Goal: Task Accomplishment & Management: Use online tool/utility

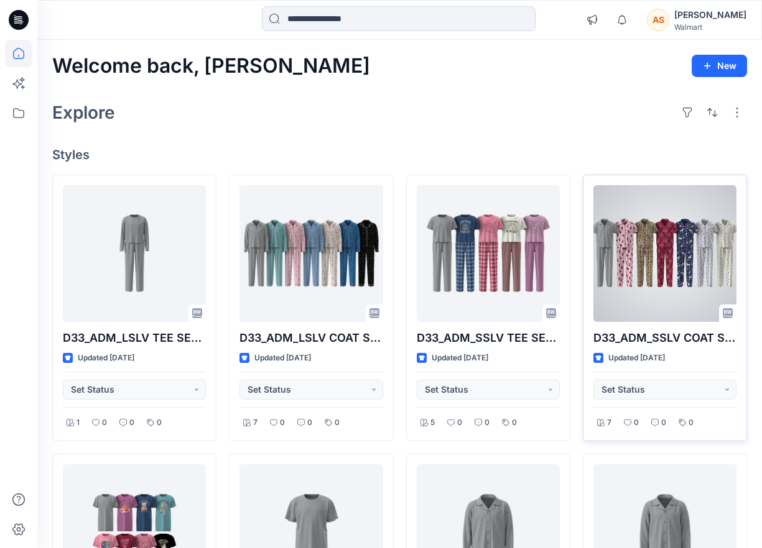
click at [660, 269] on div at bounding box center [664, 253] width 143 height 137
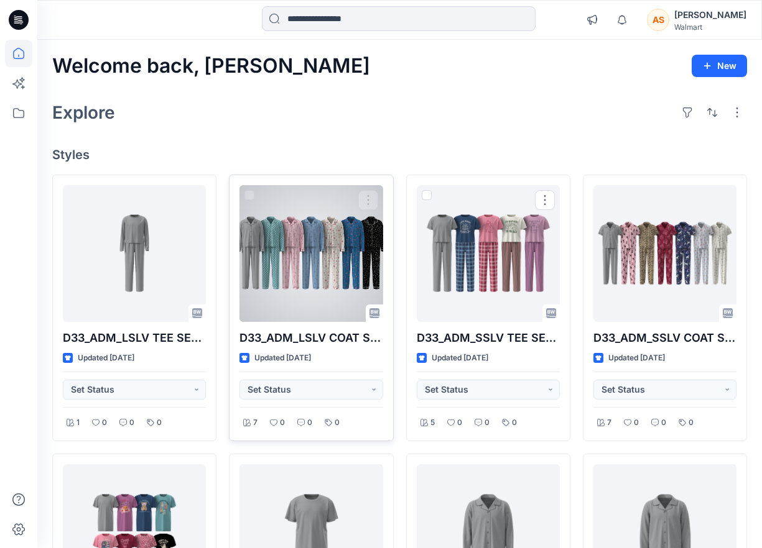
click at [318, 245] on div at bounding box center [310, 253] width 143 height 137
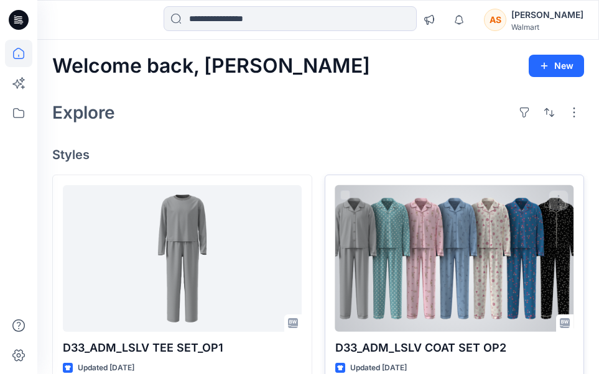
click at [400, 220] on div at bounding box center [454, 258] width 239 height 147
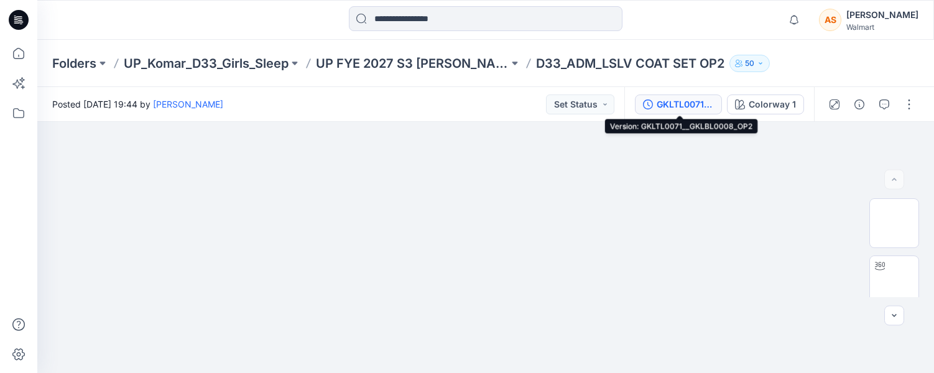
click at [714, 103] on div "GKLTL0071__GKLBL0008_OP2" at bounding box center [685, 105] width 57 height 14
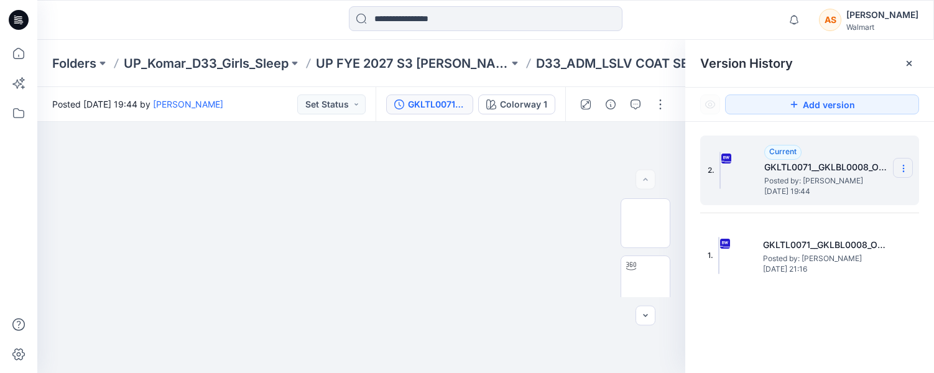
click at [761, 169] on icon at bounding box center [903, 169] width 1 height 1
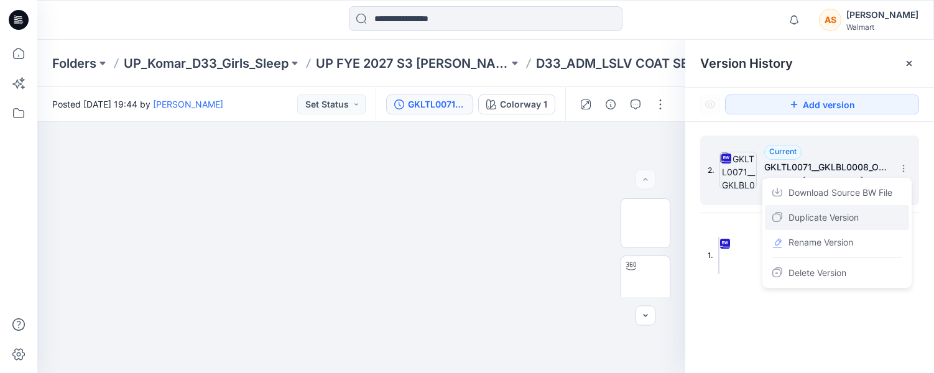
click at [761, 217] on div "Duplicate Version" at bounding box center [837, 217] width 144 height 25
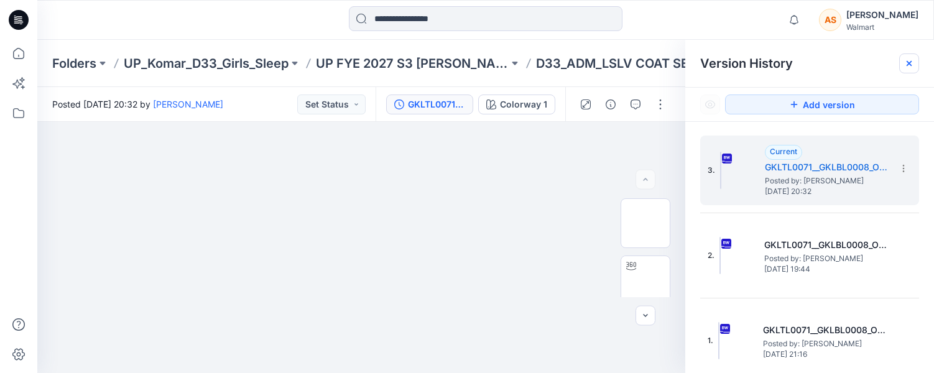
click at [761, 63] on icon at bounding box center [909, 63] width 10 height 10
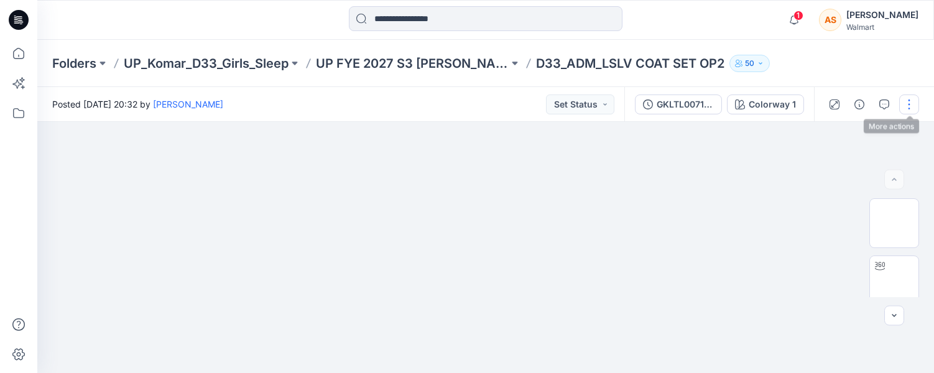
click at [761, 102] on button "button" at bounding box center [909, 105] width 20 height 20
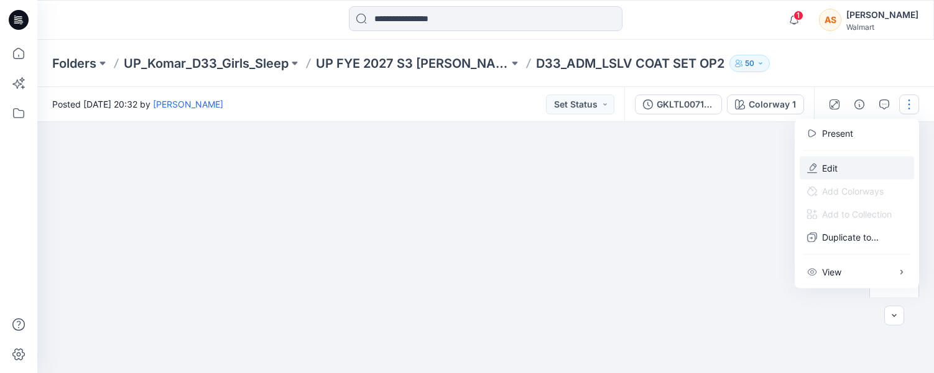
click at [761, 167] on button "Edit" at bounding box center [857, 168] width 114 height 23
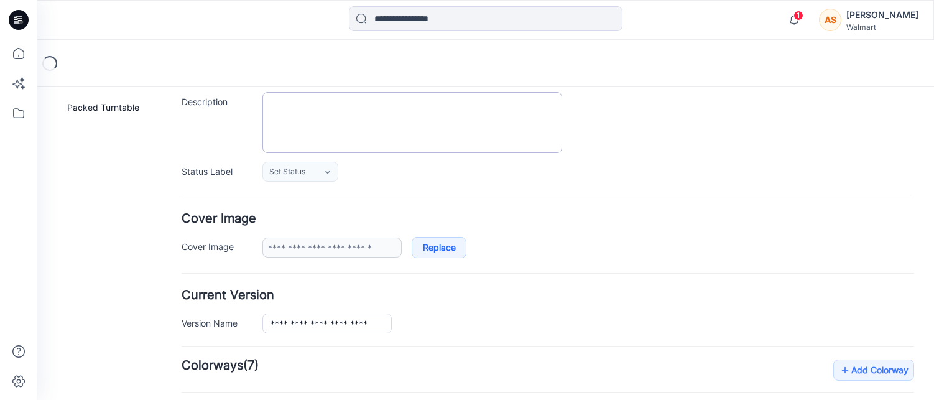
type input "**********"
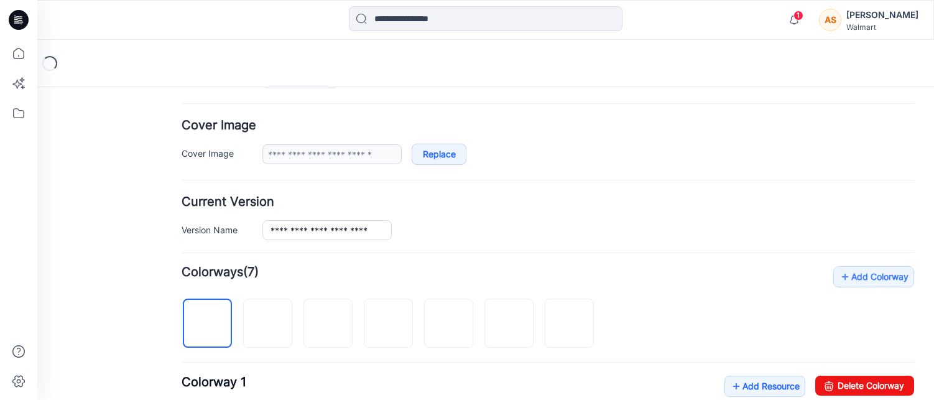
scroll to position [225, 0]
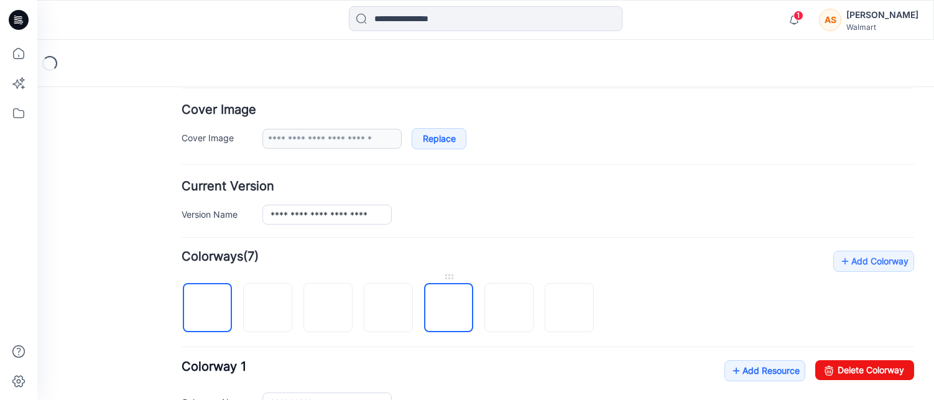
click at [449, 308] on img at bounding box center [449, 308] width 0 height 0
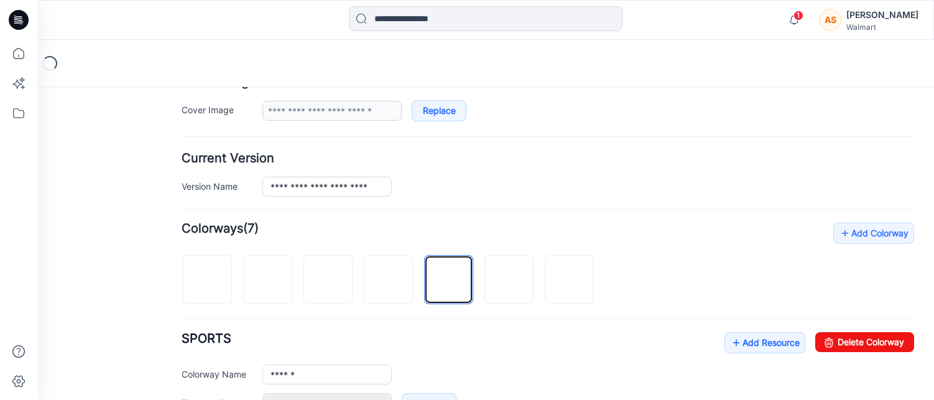
scroll to position [257, 0]
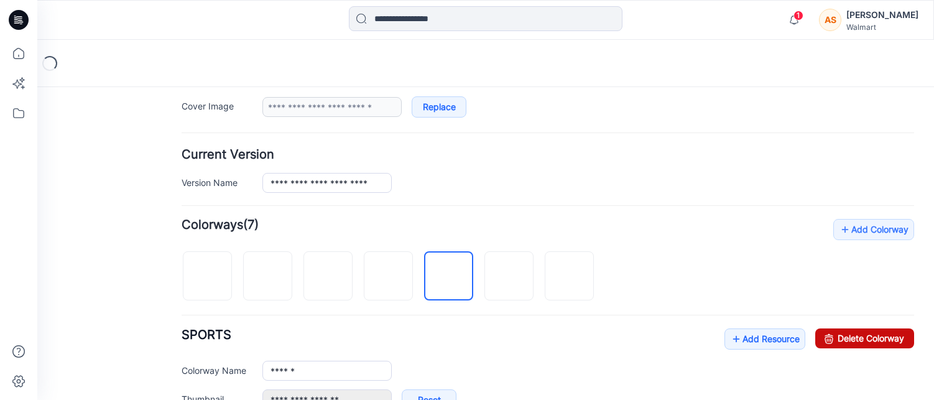
click at [836, 335] on link "Delete Colorway" at bounding box center [864, 338] width 99 height 20
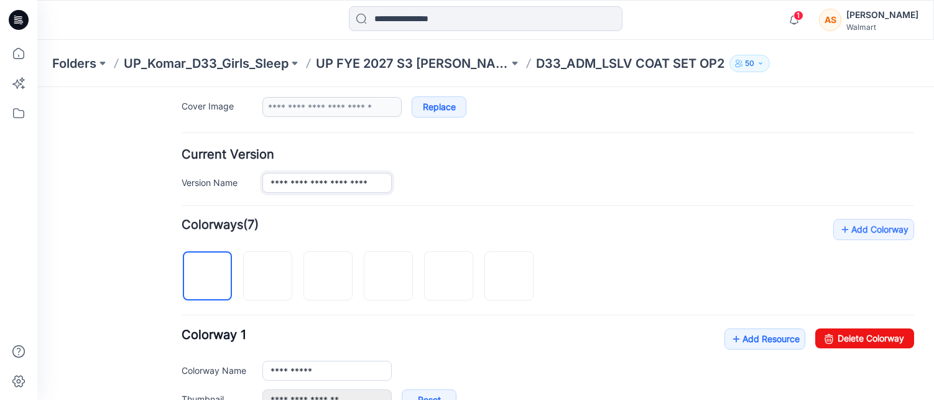
click at [345, 181] on input "**********" at bounding box center [326, 183] width 129 height 20
click at [509, 277] on img at bounding box center [509, 277] width 0 height 0
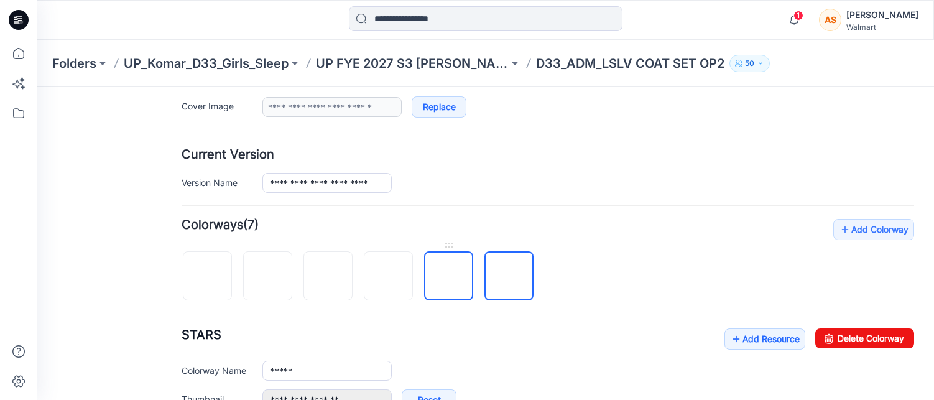
click at [449, 277] on img at bounding box center [449, 277] width 0 height 0
click at [509, 277] on img at bounding box center [509, 277] width 0 height 0
click at [449, 277] on img at bounding box center [449, 277] width 0 height 0
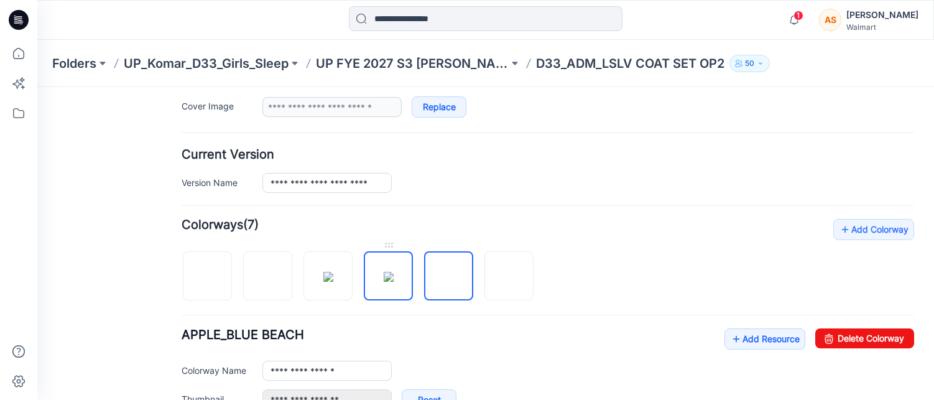
click at [394, 280] on img at bounding box center [389, 277] width 10 height 10
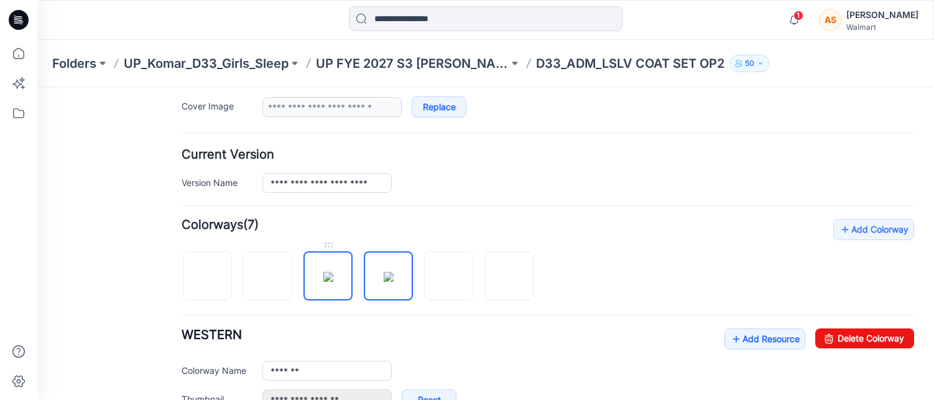
click at [333, 278] on img at bounding box center [328, 277] width 10 height 10
click at [268, 277] on img at bounding box center [268, 277] width 0 height 0
click at [329, 275] on img at bounding box center [328, 277] width 10 height 10
click at [384, 282] on img at bounding box center [389, 277] width 10 height 10
type input "*******"
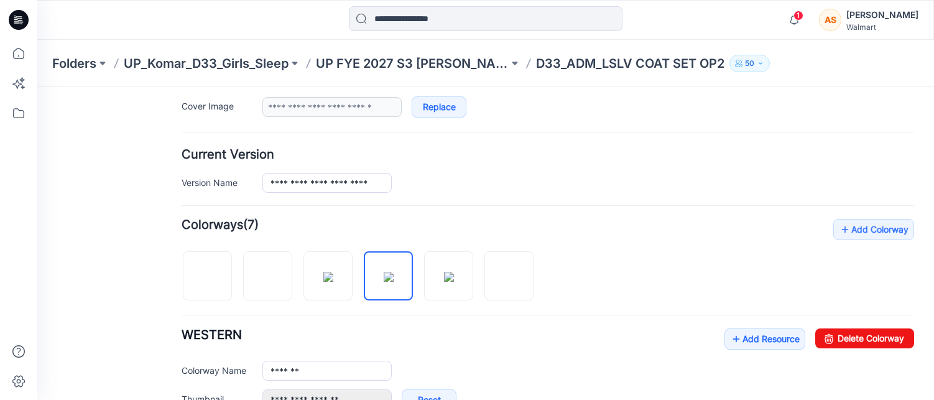
click at [474, 221] on h4 "Add Colorway Colorways (7)" at bounding box center [548, 225] width 733 height 12
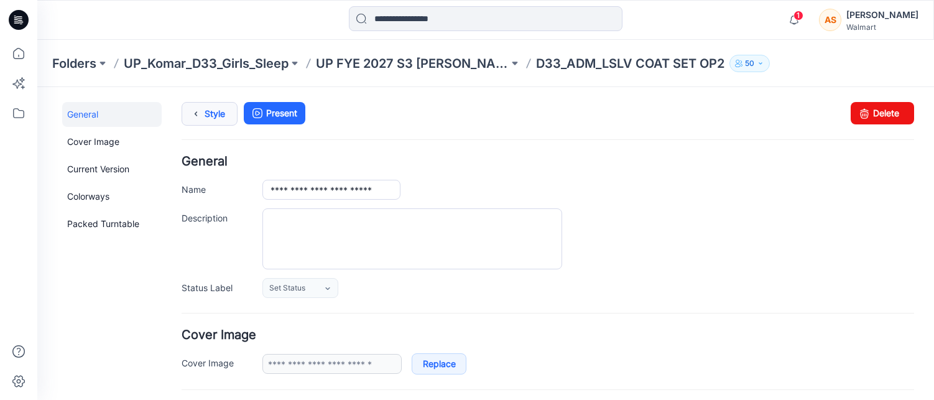
click at [206, 109] on link "Style" at bounding box center [210, 114] width 56 height 24
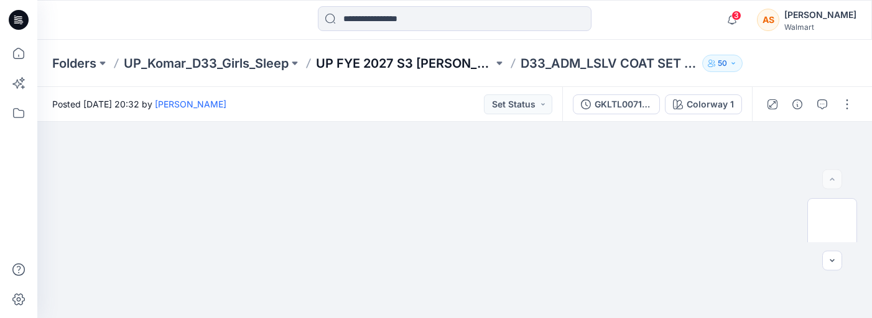
click at [361, 62] on p "UP FYE 2027 S3 [PERSON_NAME] D33 Girls Sleep" at bounding box center [404, 63] width 177 height 17
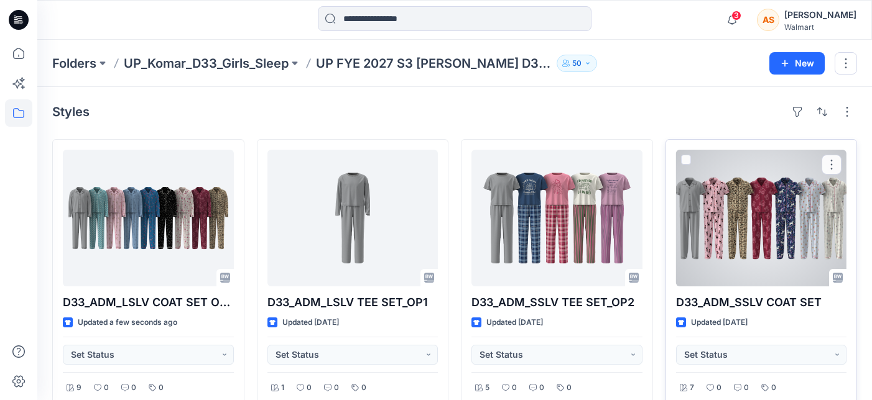
click at [730, 231] on div at bounding box center [761, 218] width 171 height 137
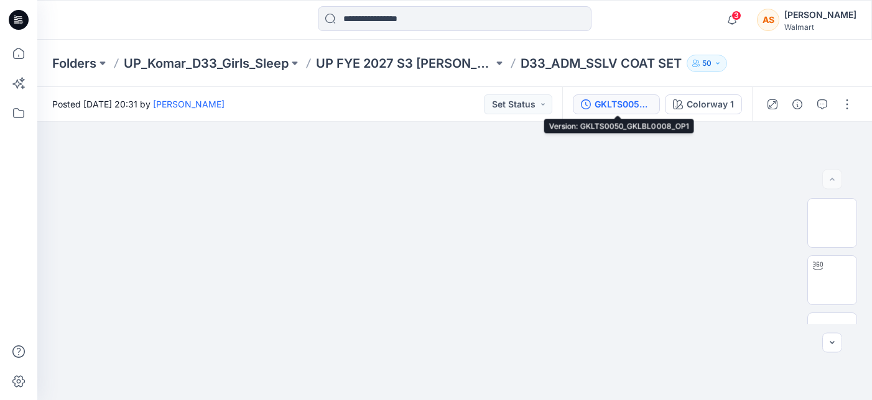
click at [627, 108] on div "GKLTS0050_GKLBL0008_OP1" at bounding box center [622, 105] width 57 height 14
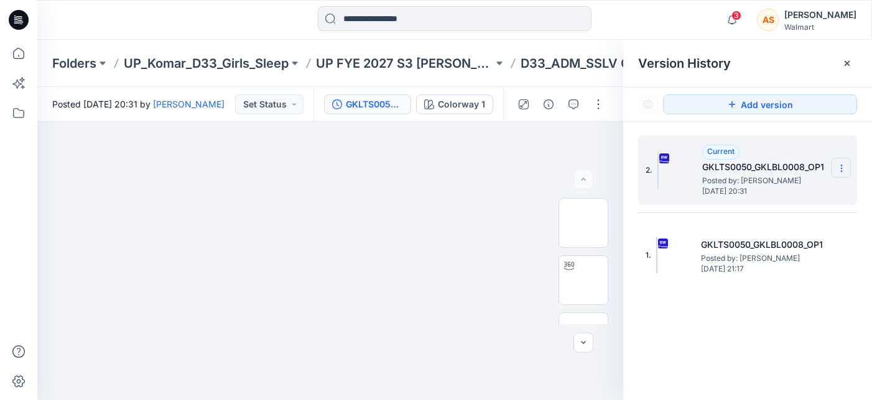
click at [839, 169] on icon at bounding box center [841, 169] width 10 height 10
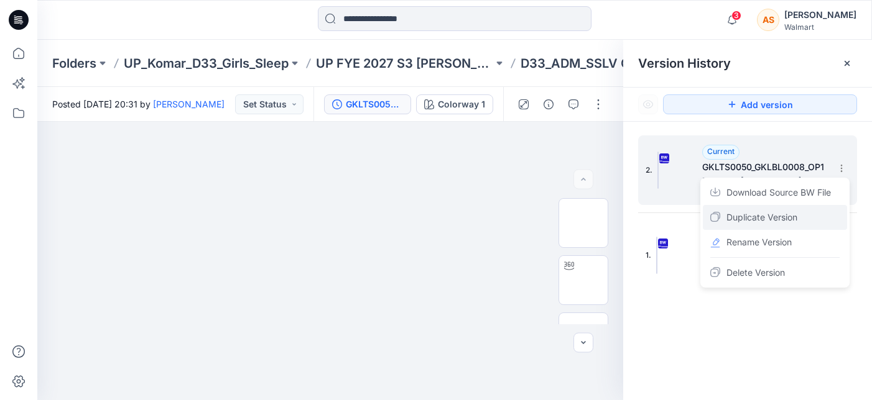
click at [813, 218] on div "Duplicate Version" at bounding box center [775, 217] width 144 height 25
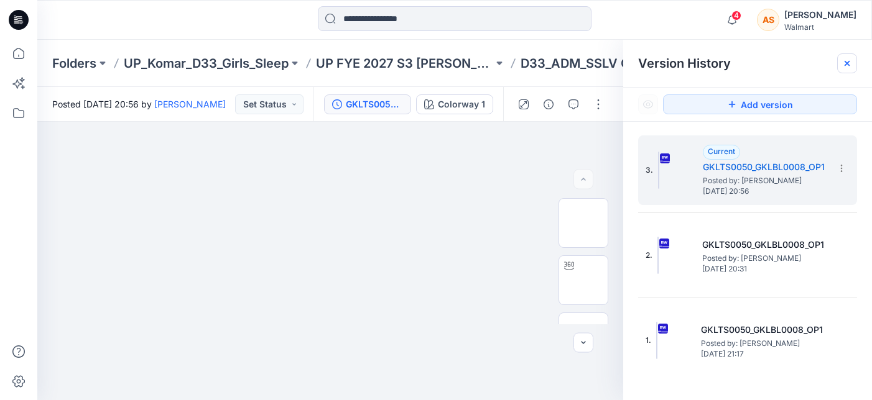
click at [844, 60] on icon at bounding box center [847, 63] width 10 height 10
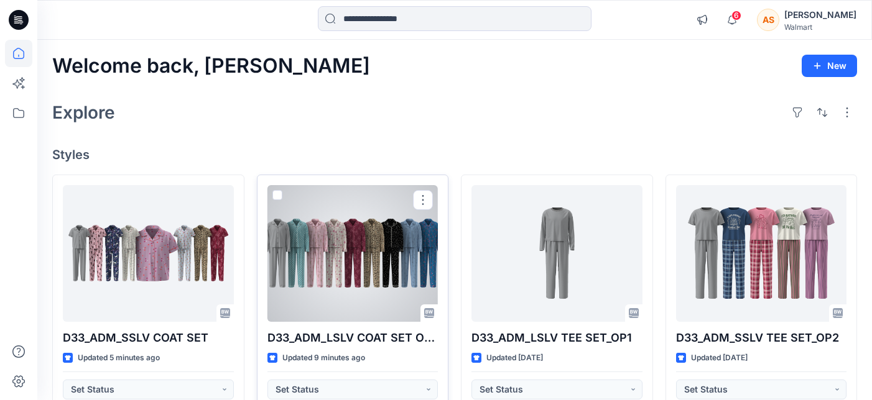
click at [296, 280] on div at bounding box center [352, 253] width 171 height 137
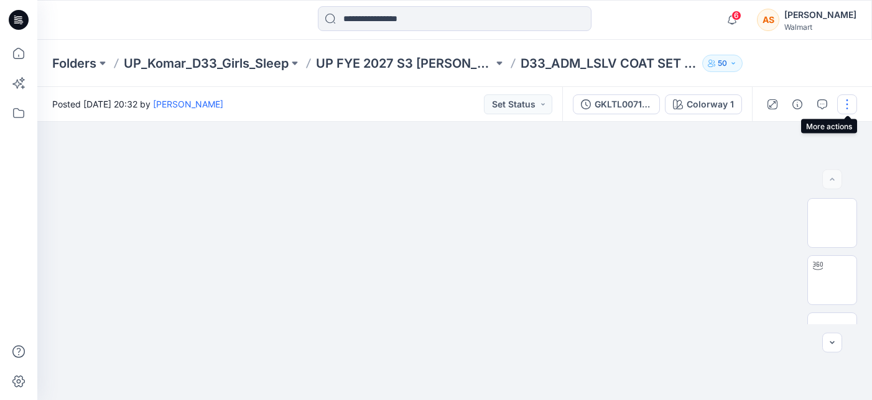
click at [845, 99] on button "button" at bounding box center [847, 105] width 20 height 20
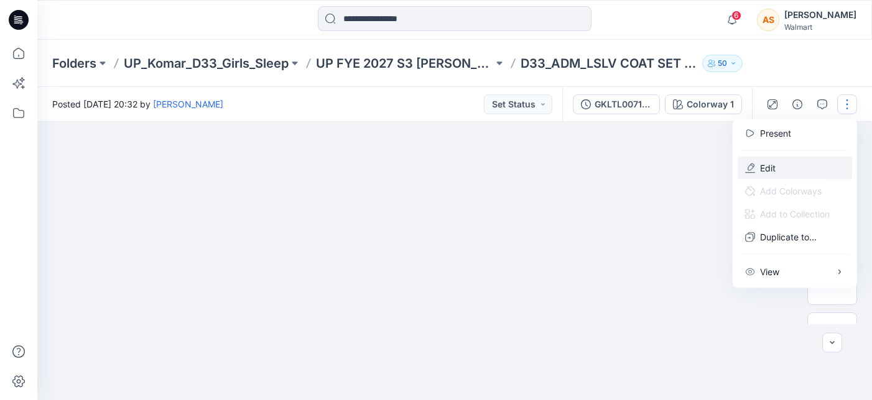
click at [792, 168] on button "Edit" at bounding box center [795, 168] width 114 height 23
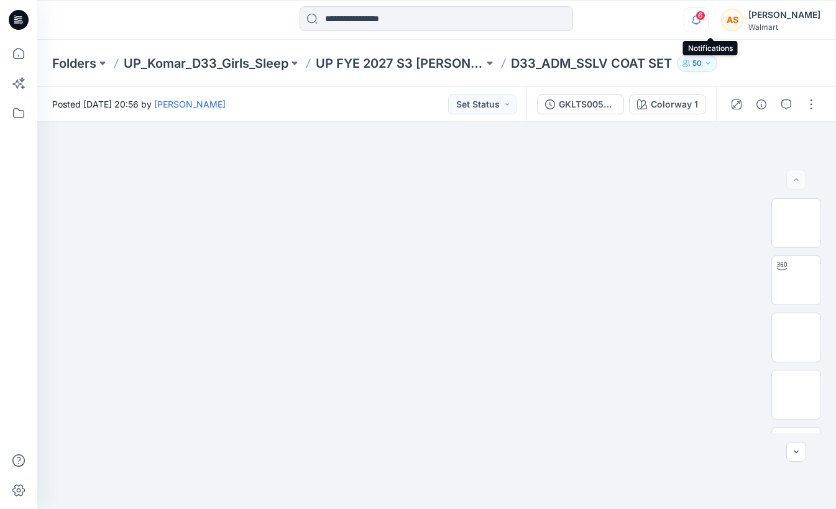
click at [708, 17] on icon "button" at bounding box center [697, 19] width 24 height 25
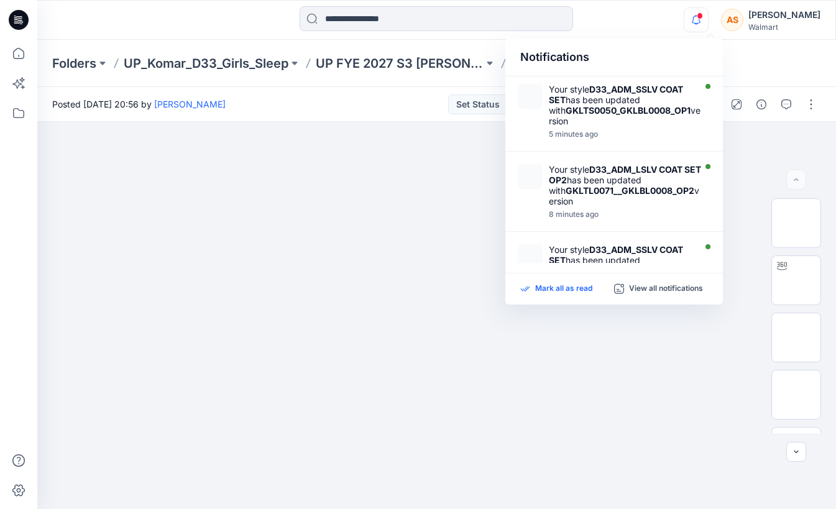
click at [557, 289] on p "Mark all as read" at bounding box center [563, 289] width 57 height 11
click at [629, 25] on div at bounding box center [436, 19] width 399 height 27
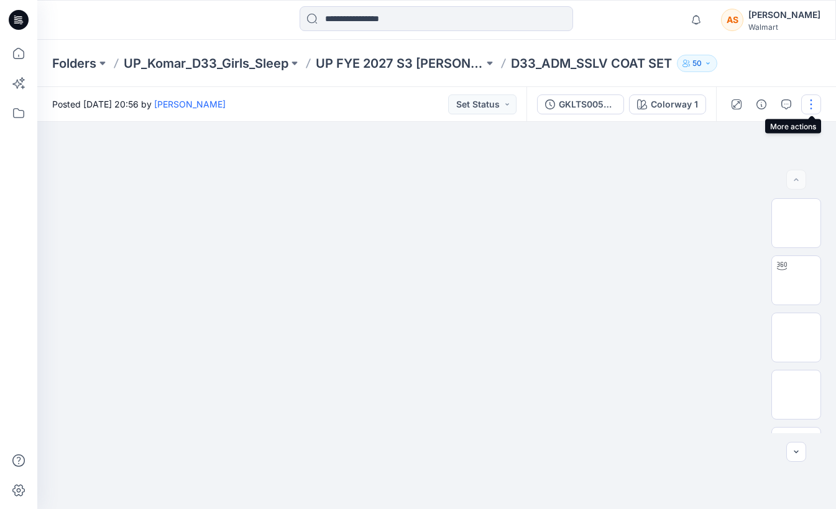
click at [810, 101] on button "button" at bounding box center [812, 105] width 20 height 20
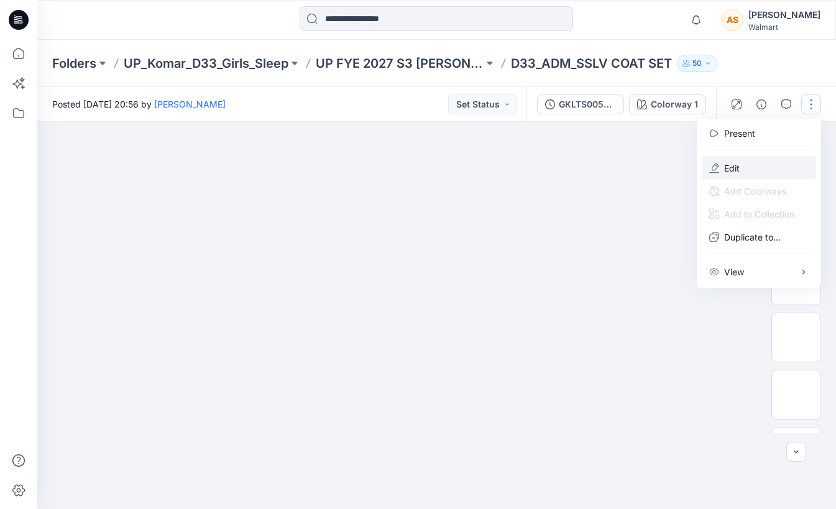
click at [751, 171] on button "Edit" at bounding box center [759, 168] width 114 height 23
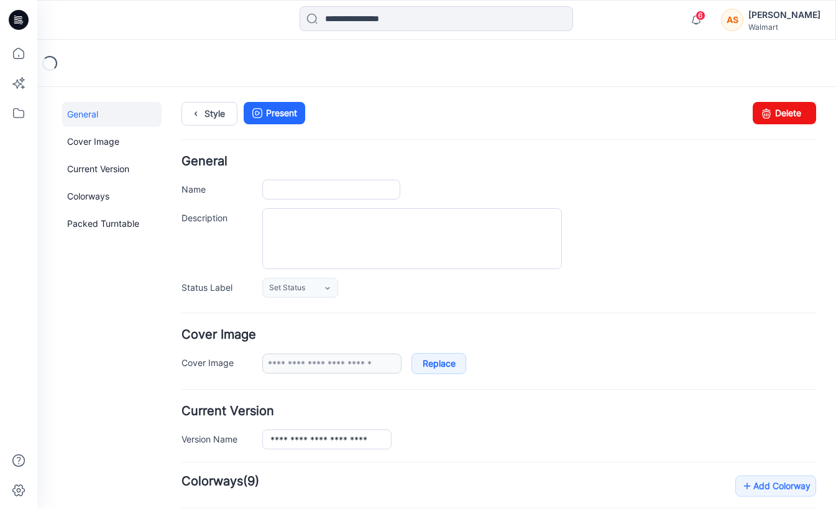
type input "**********"
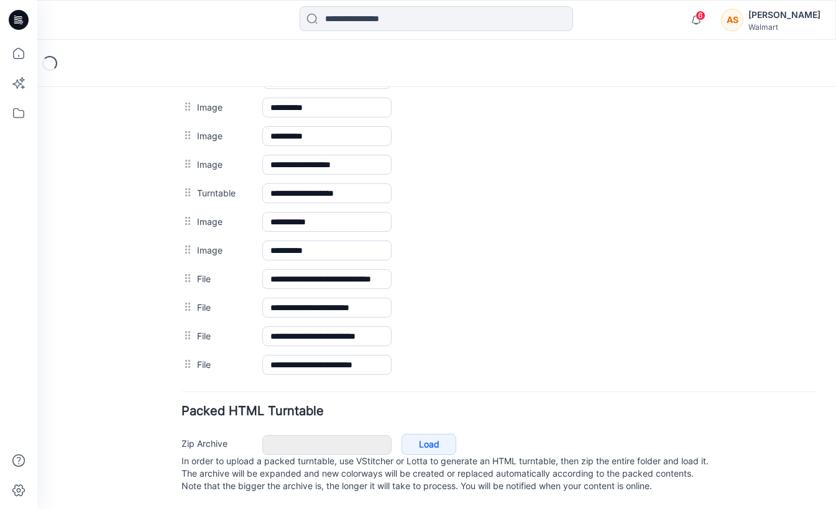
scroll to position [862, 0]
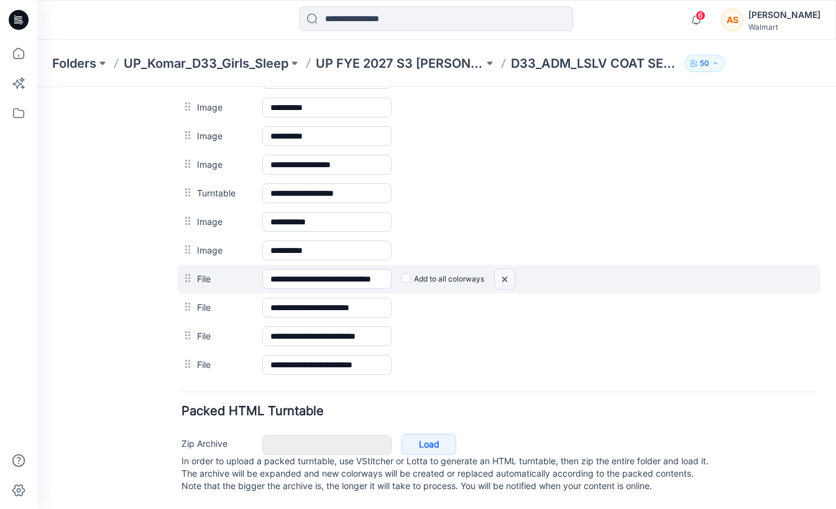
click at [507, 269] on img at bounding box center [505, 279] width 20 height 21
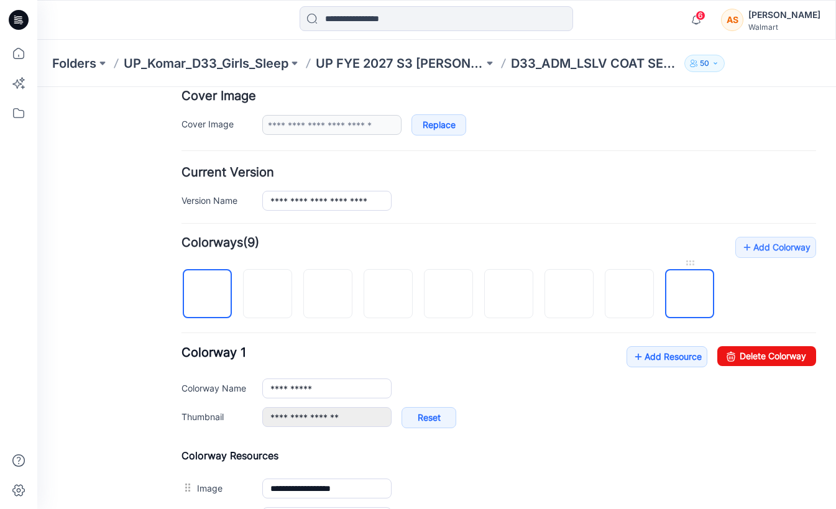
scroll to position [228, 0]
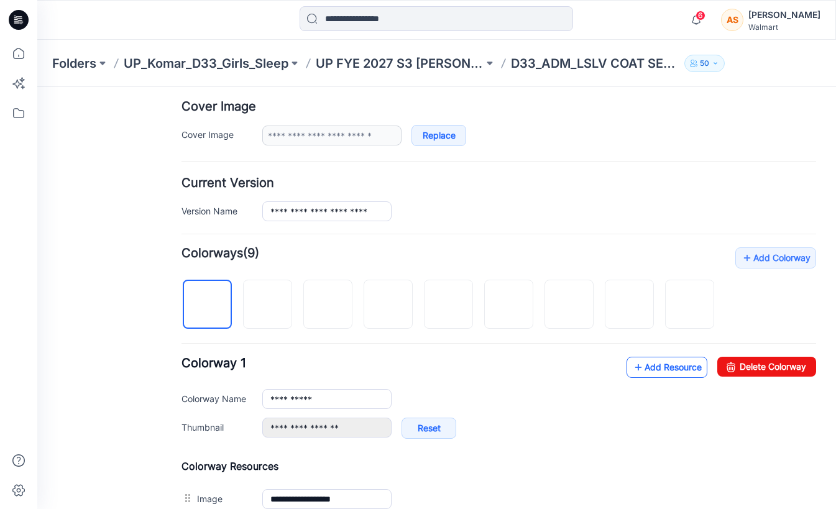
click at [660, 368] on link "Add Resource" at bounding box center [667, 367] width 81 height 21
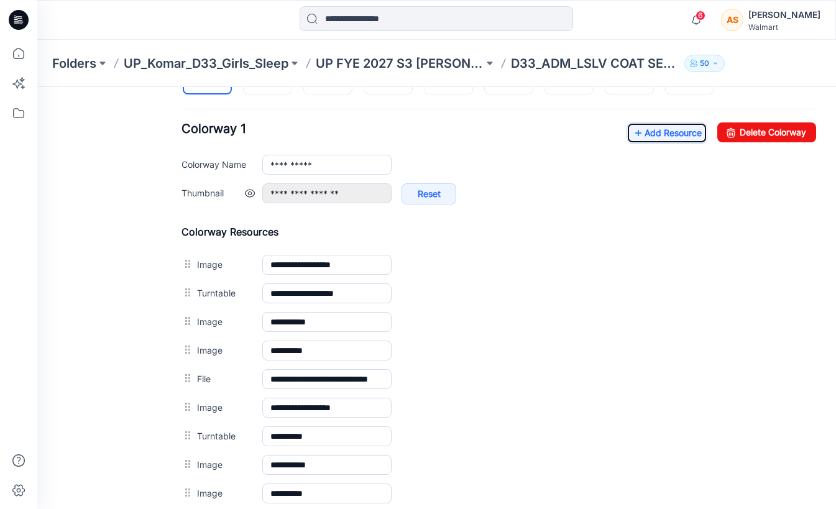
scroll to position [402, 0]
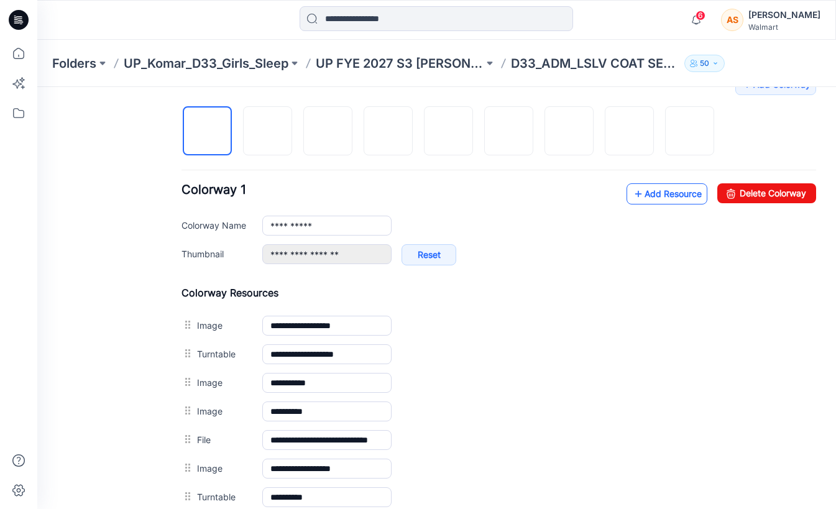
click at [654, 196] on link "Add Resource" at bounding box center [667, 193] width 81 height 21
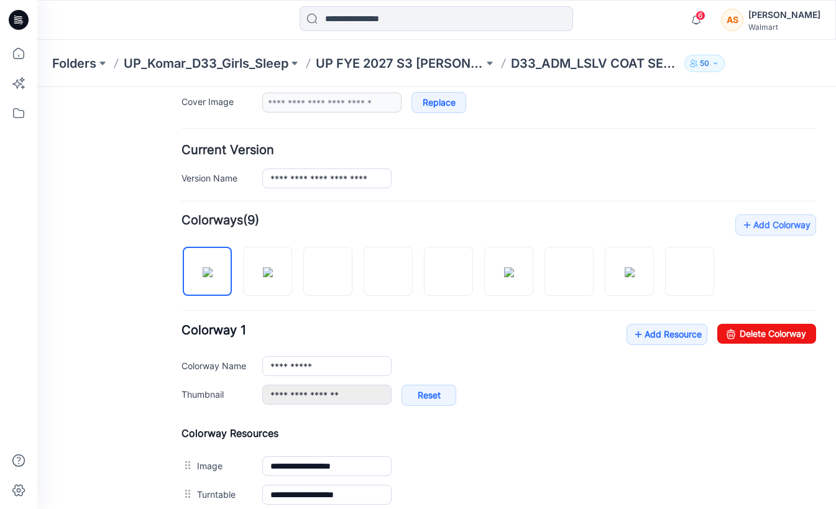
scroll to position [0, 0]
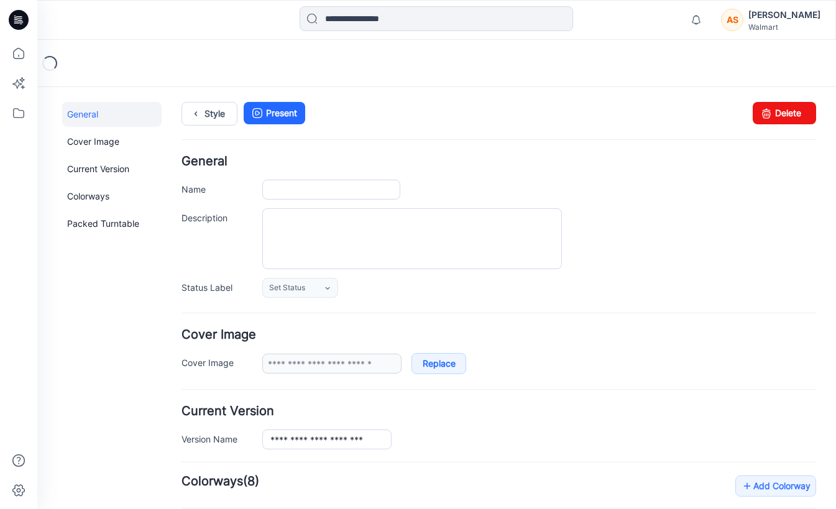
type input "**********"
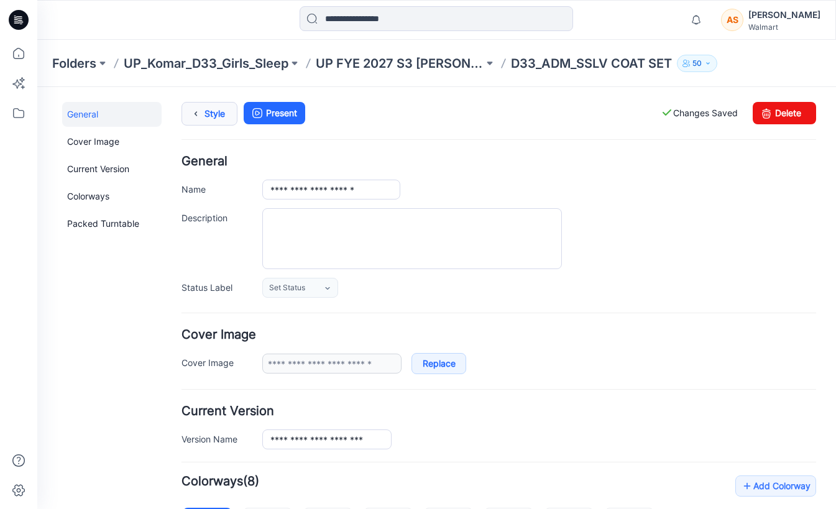
click at [201, 106] on icon at bounding box center [195, 114] width 17 height 22
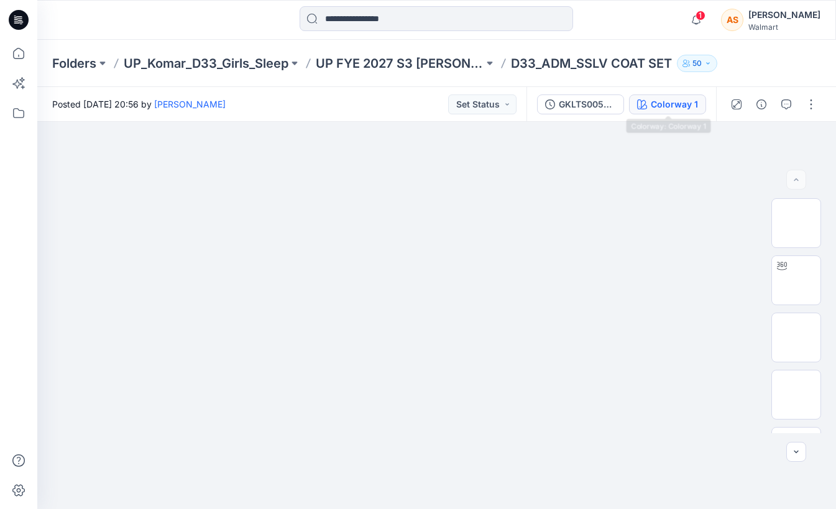
click at [670, 103] on div "Colorway 1" at bounding box center [674, 105] width 47 height 14
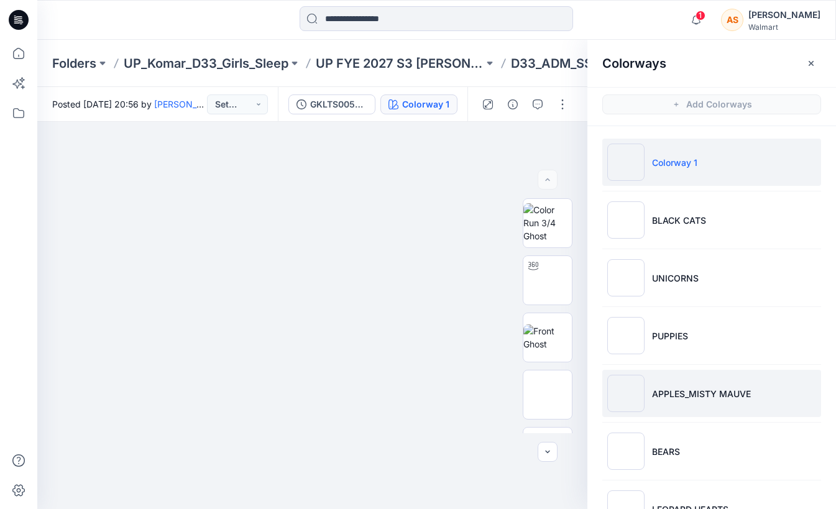
click at [756, 394] on li "APPLES_MISTY MAUVE" at bounding box center [712, 393] width 219 height 47
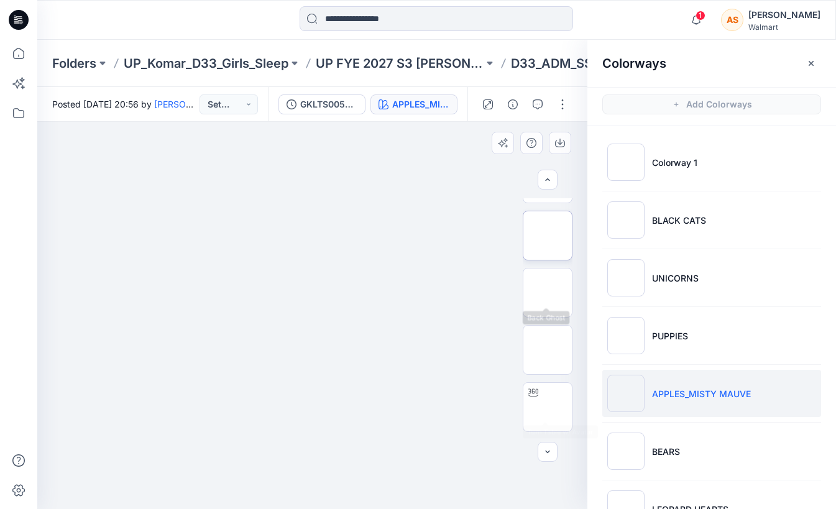
scroll to position [187, 0]
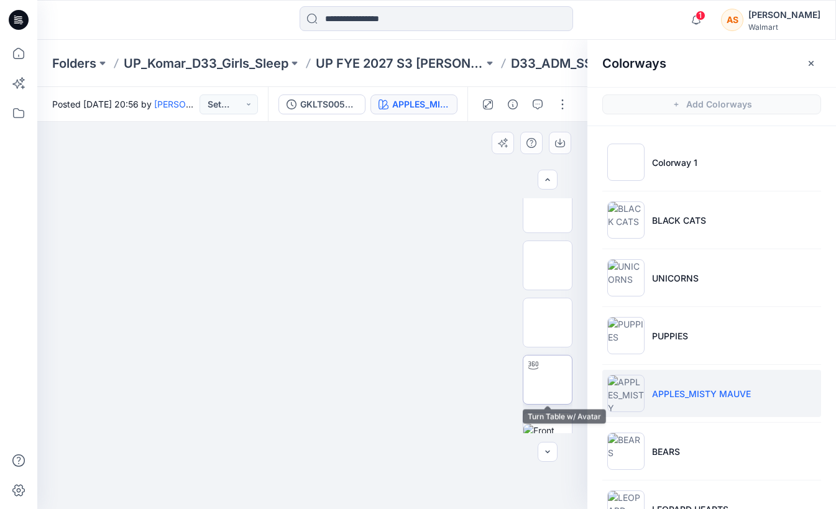
click at [548, 380] on img at bounding box center [548, 380] width 0 height 0
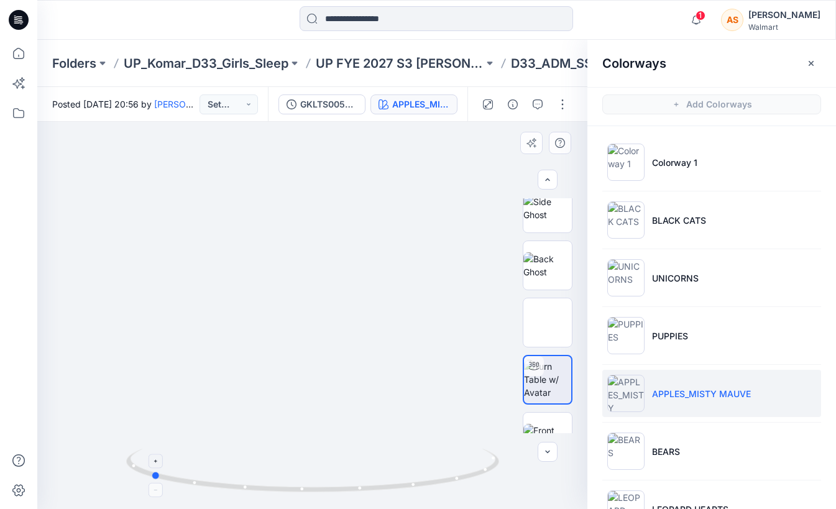
drag, startPoint x: 418, startPoint y: 424, endPoint x: 254, endPoint y: 451, distance: 165.8
click at [254, 451] on div at bounding box center [312, 315] width 550 height 387
drag, startPoint x: 332, startPoint y: 353, endPoint x: 331, endPoint y: 316, distance: 36.7
drag, startPoint x: 196, startPoint y: 459, endPoint x: 393, endPoint y: 459, distance: 197.1
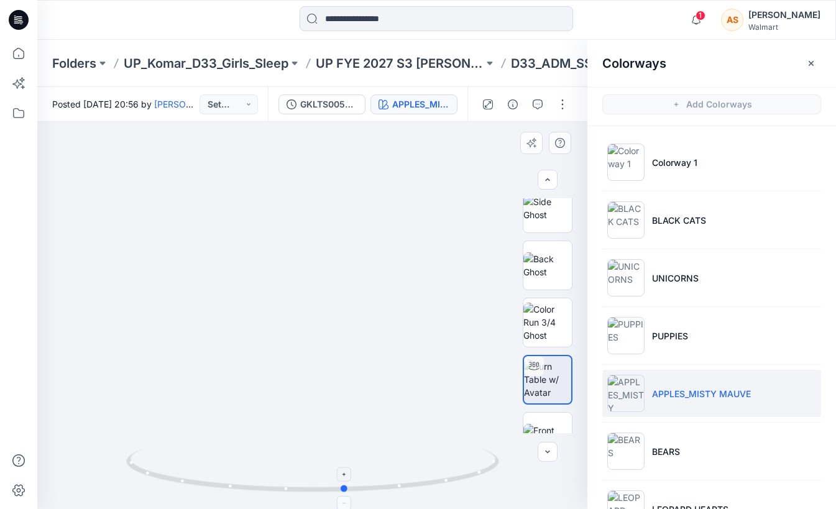
click at [393, 459] on icon at bounding box center [314, 472] width 376 height 47
click at [387, 60] on p "UP FYE 2027 S3 [PERSON_NAME] D33 Girls Sleep" at bounding box center [400, 63] width 168 height 17
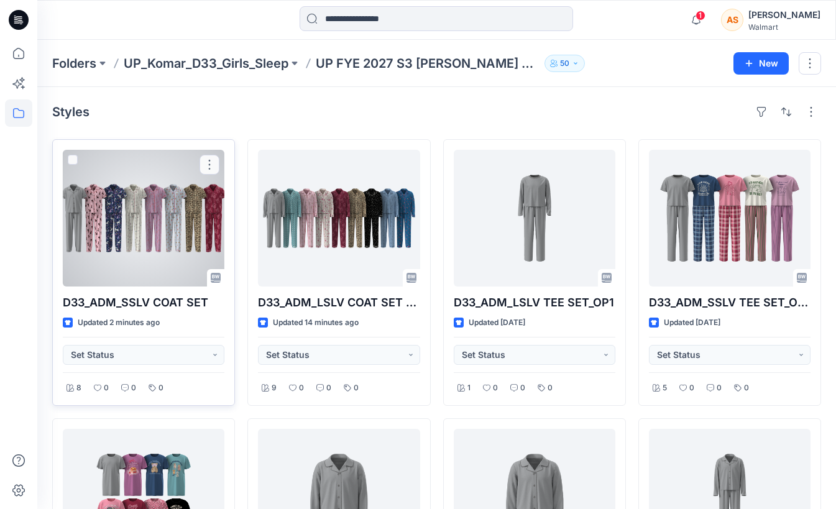
click at [159, 204] on div at bounding box center [144, 218] width 162 height 137
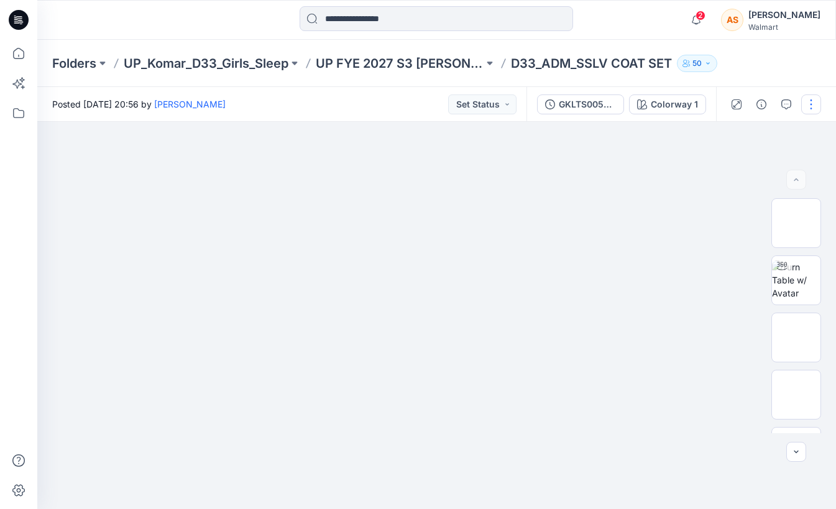
click at [812, 99] on button "button" at bounding box center [812, 105] width 20 height 20
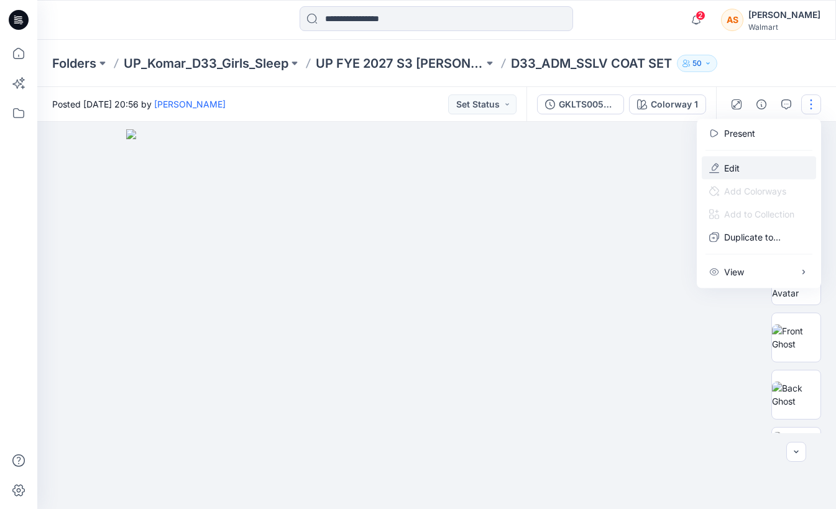
click at [745, 167] on button "Edit" at bounding box center [759, 168] width 114 height 23
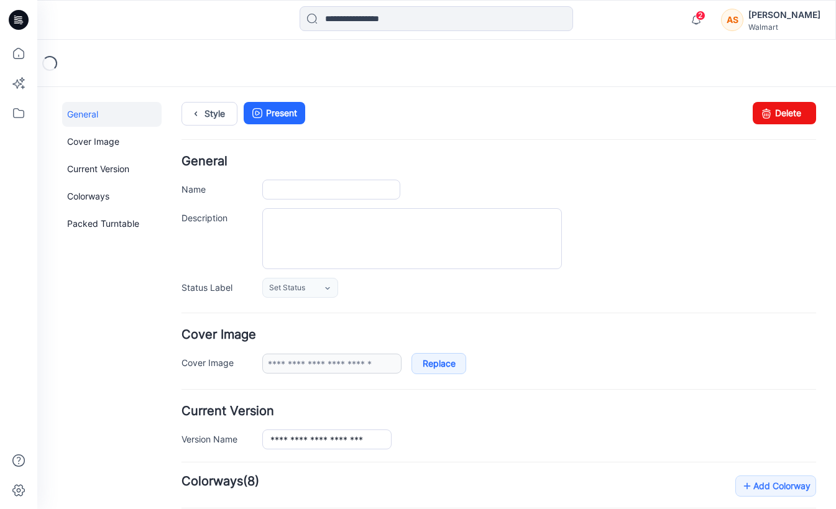
type input "**********"
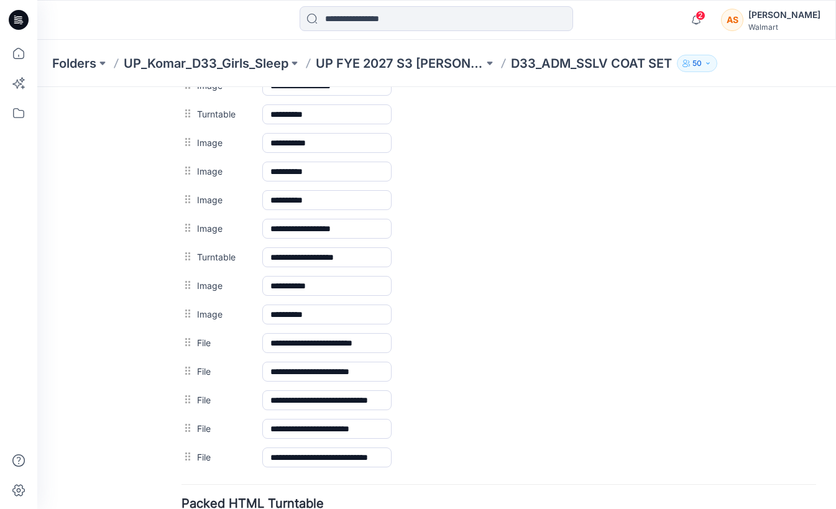
scroll to position [862, 0]
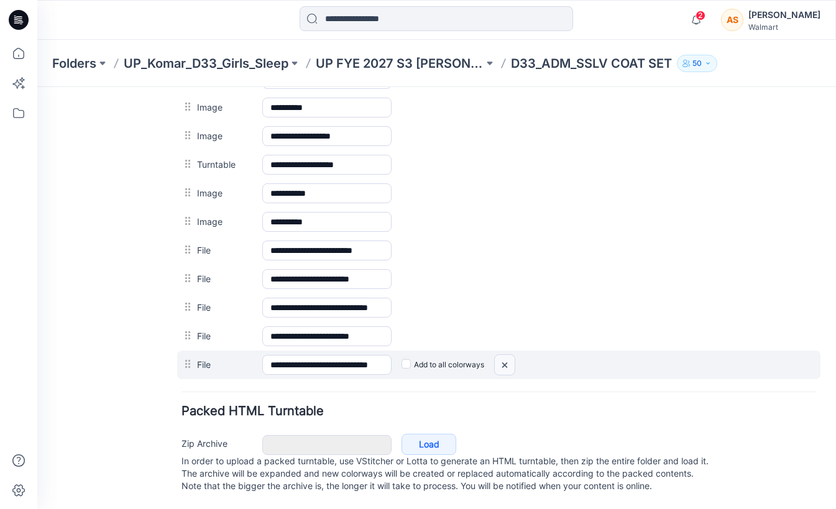
click at [506, 355] on img at bounding box center [505, 365] width 20 height 21
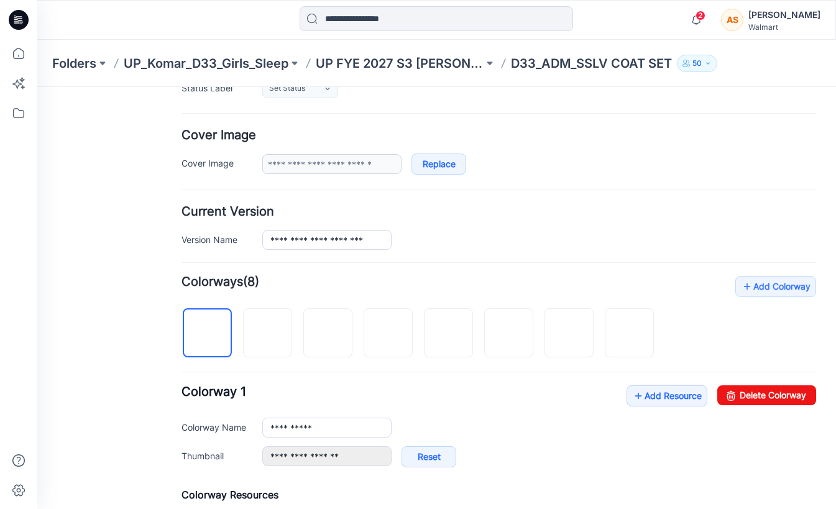
scroll to position [247, 0]
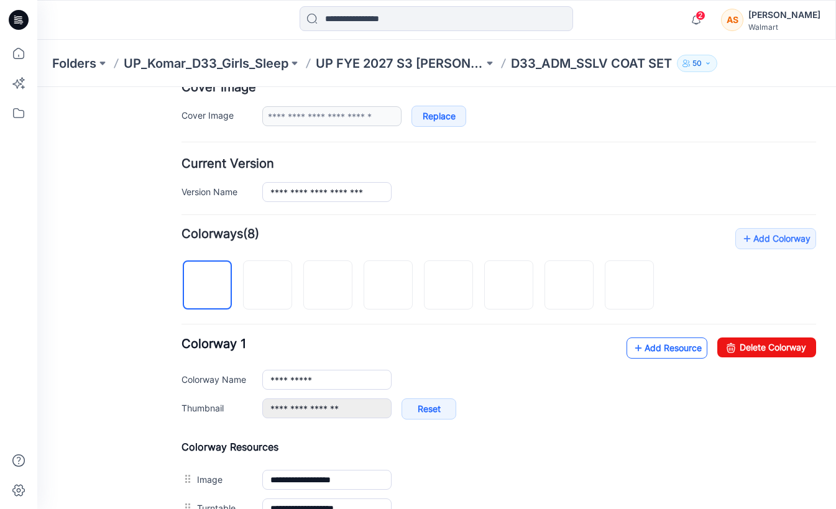
click at [640, 348] on icon at bounding box center [638, 348] width 12 height 20
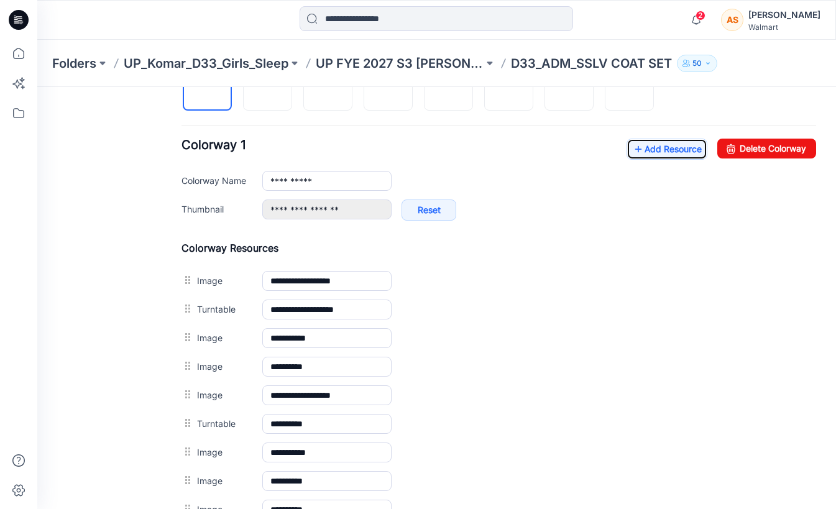
scroll to position [422, 0]
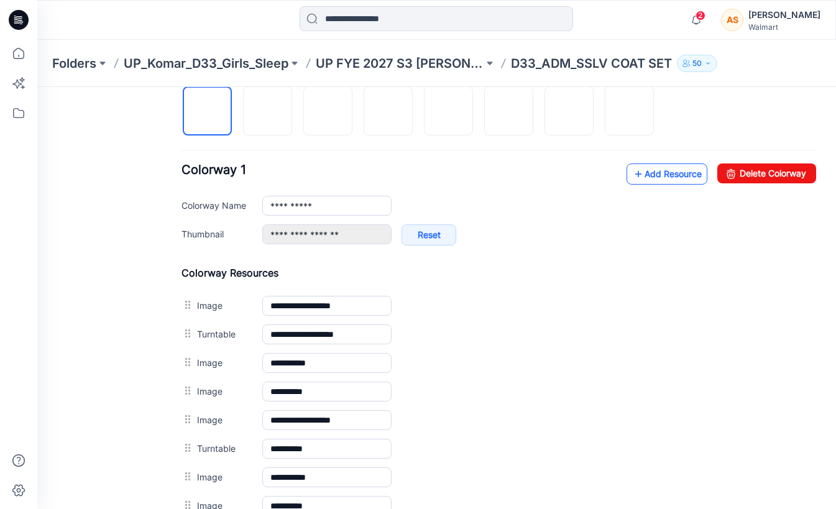
click at [655, 169] on link "Add Resource" at bounding box center [667, 174] width 81 height 21
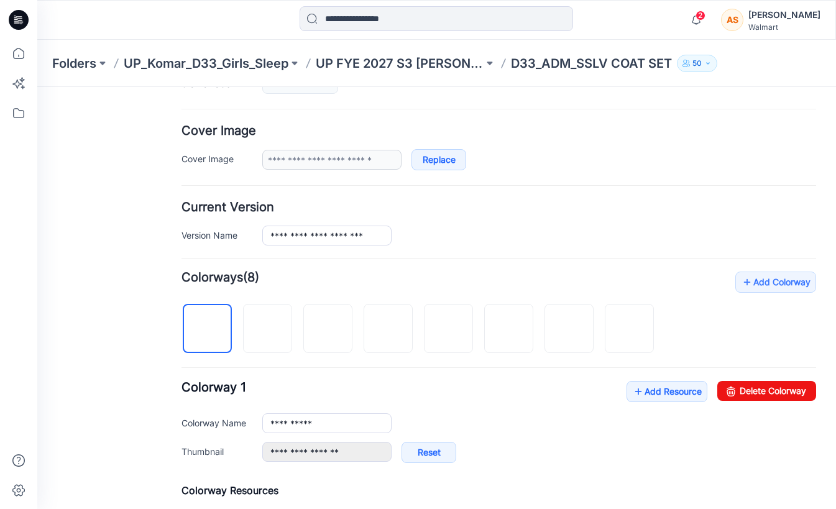
scroll to position [0, 0]
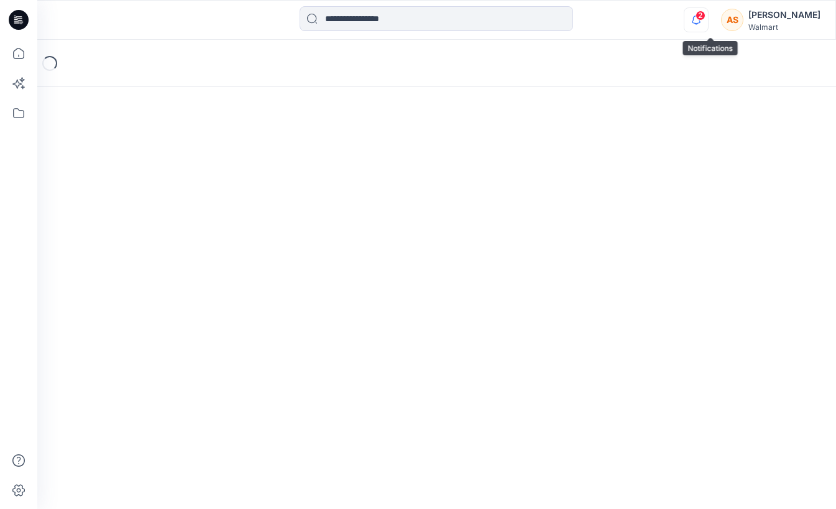
click at [708, 19] on icon "button" at bounding box center [697, 19] width 24 height 25
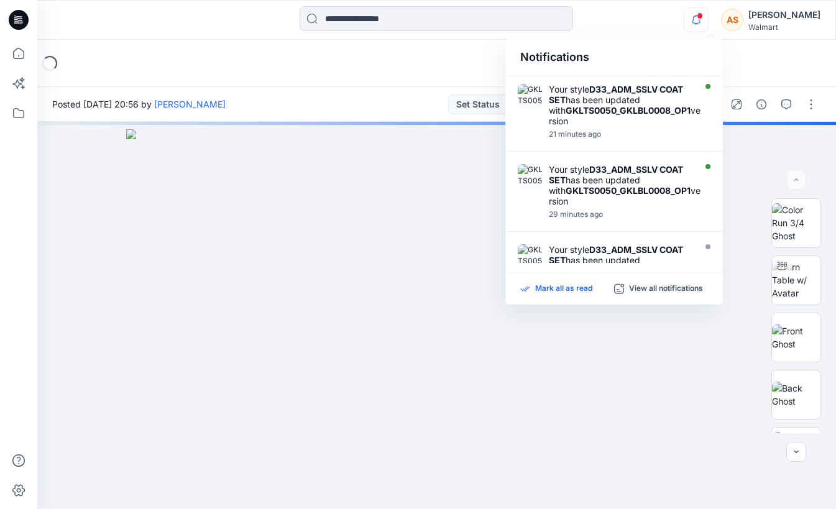
click at [555, 286] on p "Mark all as read" at bounding box center [563, 289] width 57 height 11
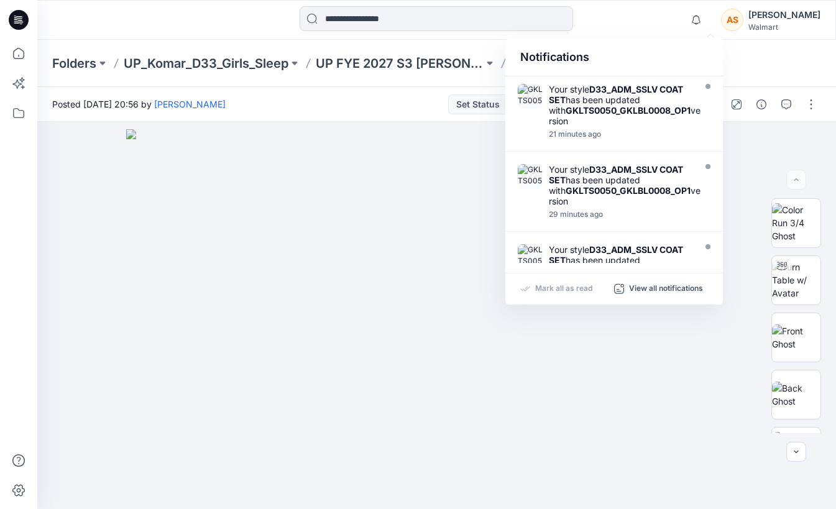
click at [609, 17] on div at bounding box center [436, 19] width 399 height 27
